Goal: Communication & Community: Answer question/provide support

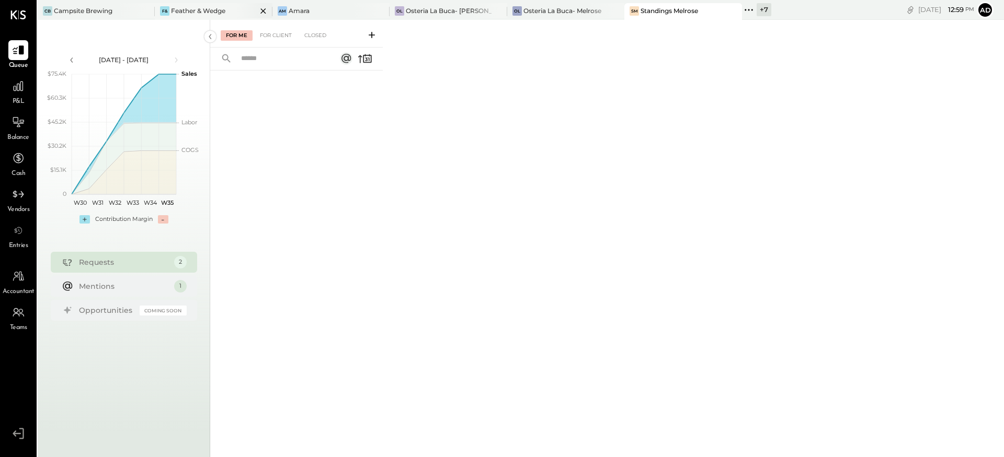
click at [211, 8] on div "Feather & Wedge" at bounding box center [198, 10] width 54 height 9
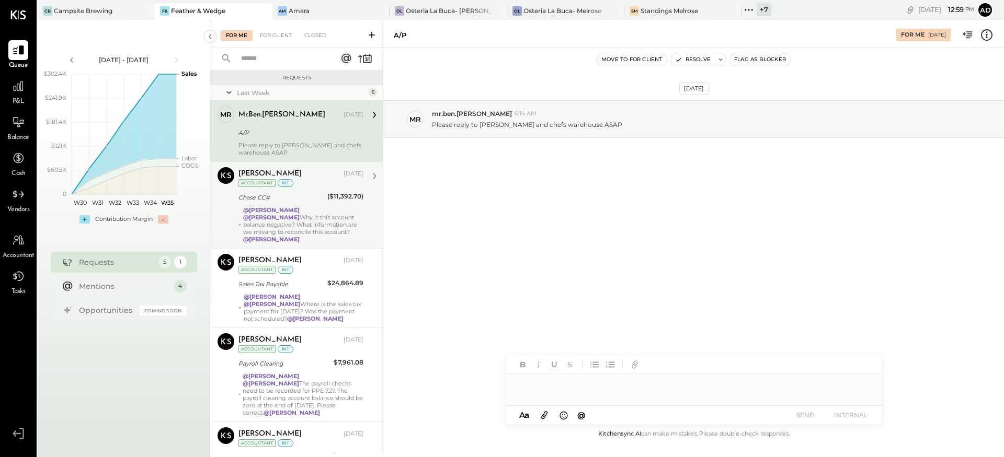
click at [299, 214] on strong "@[PERSON_NAME]" at bounding box center [271, 217] width 56 height 7
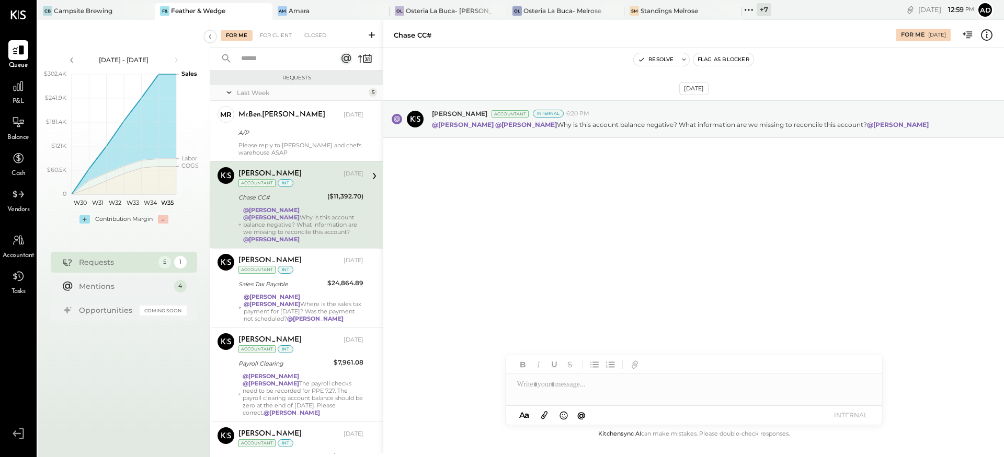
click at [351, 233] on div "@[PERSON_NAME] @[PERSON_NAME] Why is this account balance negative? What inform…" at bounding box center [303, 224] width 120 height 37
click at [983, 38] on icon at bounding box center [987, 35] width 14 height 14
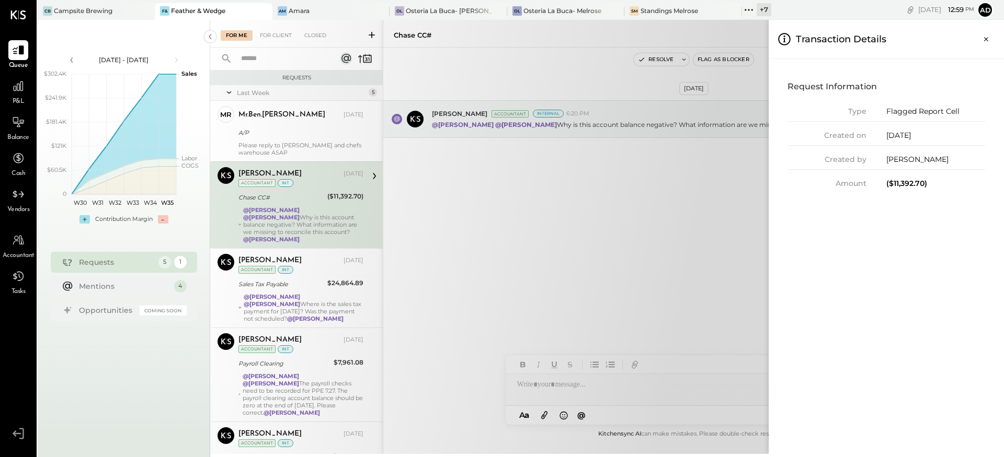
click at [755, 199] on div "For Me For Client Closed Requests Last Week 5 mr mr.ben.[PERSON_NAME] Owner mr.…" at bounding box center [606, 237] width 793 height 434
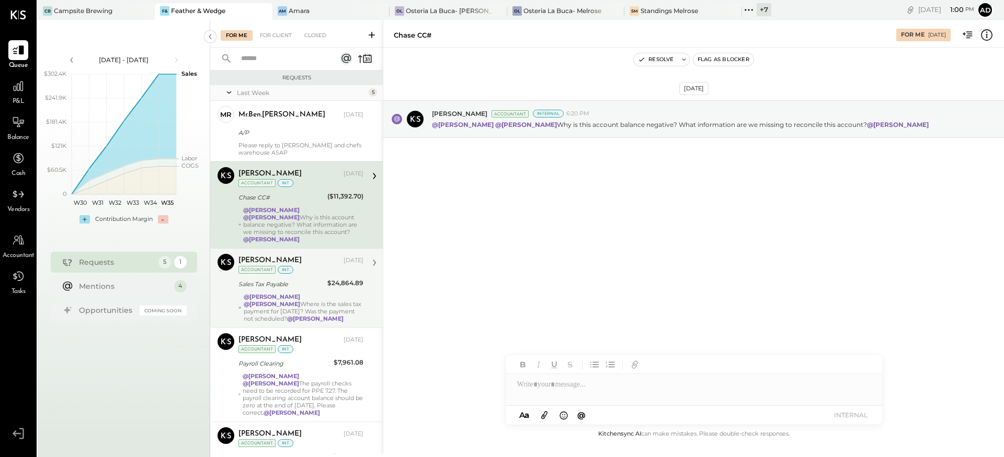
click at [323, 311] on div "@[PERSON_NAME] @[PERSON_NAME] Where is the sales tax payment for [DATE]? Was th…" at bounding box center [304, 307] width 120 height 29
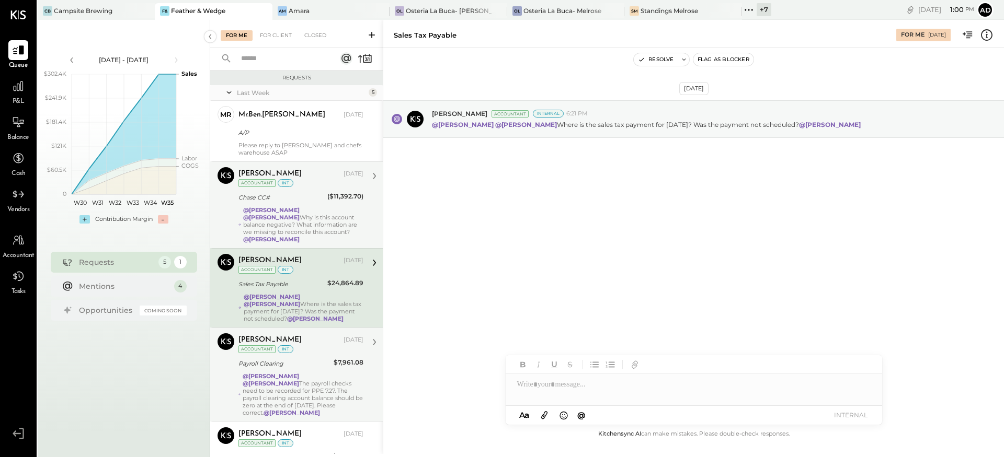
click at [291, 381] on div "@[PERSON_NAME] @[PERSON_NAME] The payroll checks need to be recorded for PPE 7.…" at bounding box center [303, 395] width 121 height 44
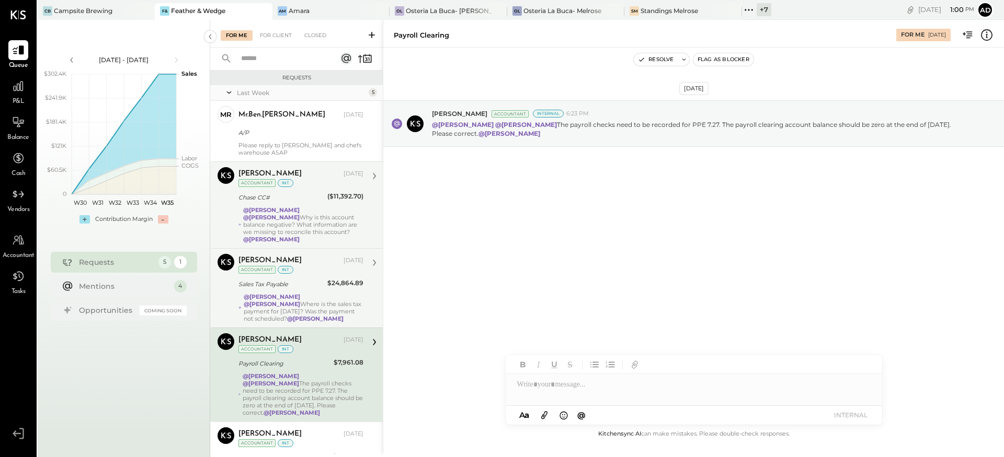
scroll to position [54, 0]
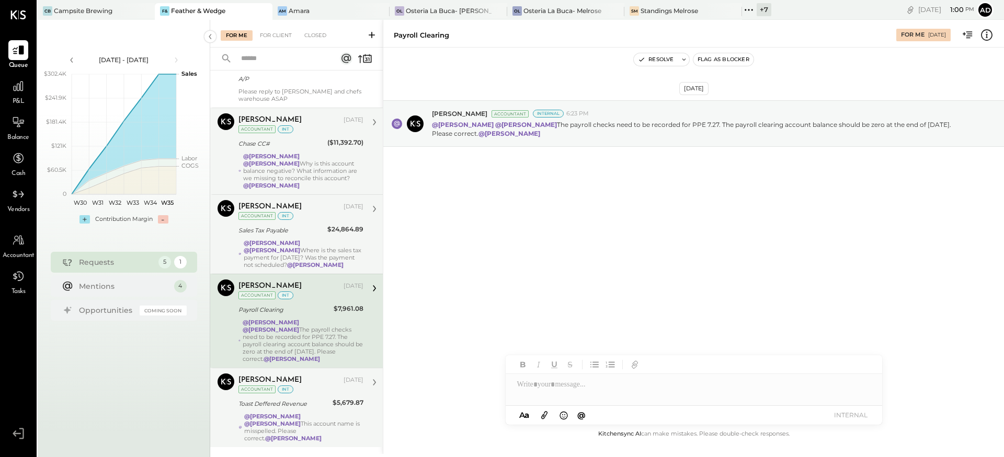
click at [314, 399] on div "Toast Deffered Revenue" at bounding box center [283, 404] width 91 height 10
